Goal: Task Accomplishment & Management: Use online tool/utility

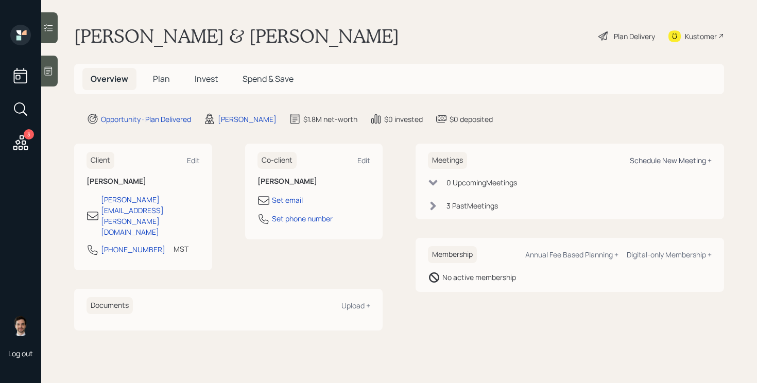
click at [659, 157] on div "Schedule New Meeting +" at bounding box center [671, 160] width 82 height 10
select select "ef6b64e1-8f62-4a74-b865-a7df4b35b836"
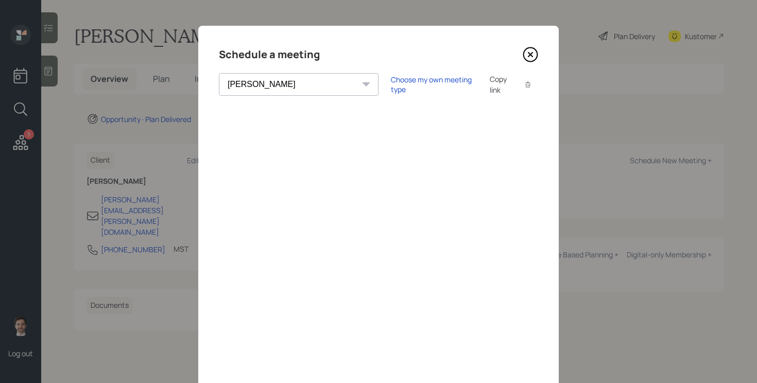
click at [530, 62] on div "Schedule a meeting" at bounding box center [378, 54] width 319 height 16
click at [530, 55] on icon at bounding box center [530, 55] width 4 height 4
